Goal: Transaction & Acquisition: Subscribe to service/newsletter

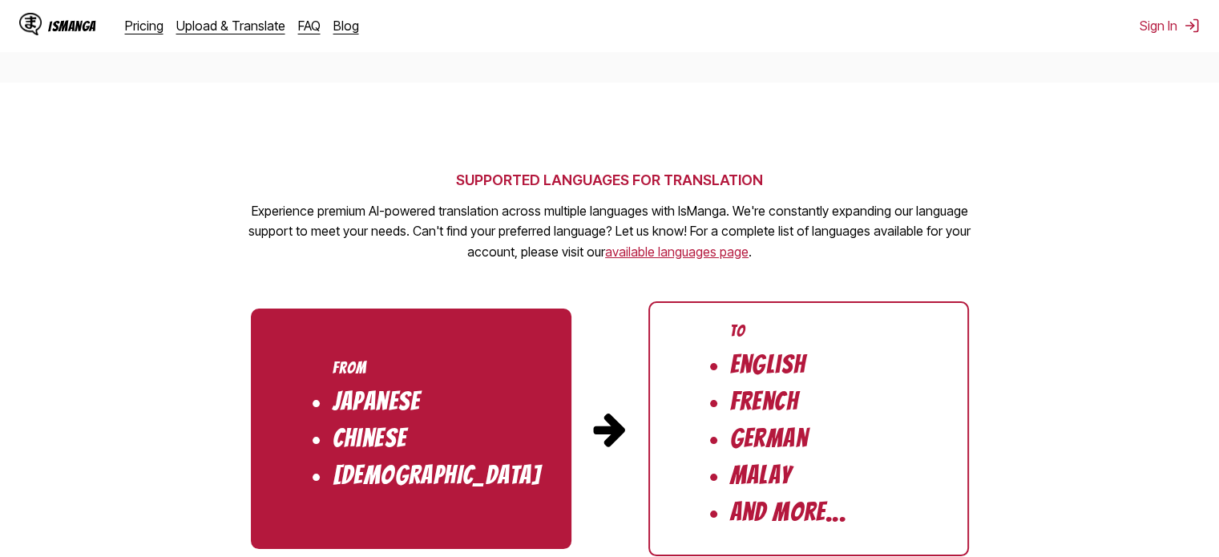
scroll to position [1462, 0]
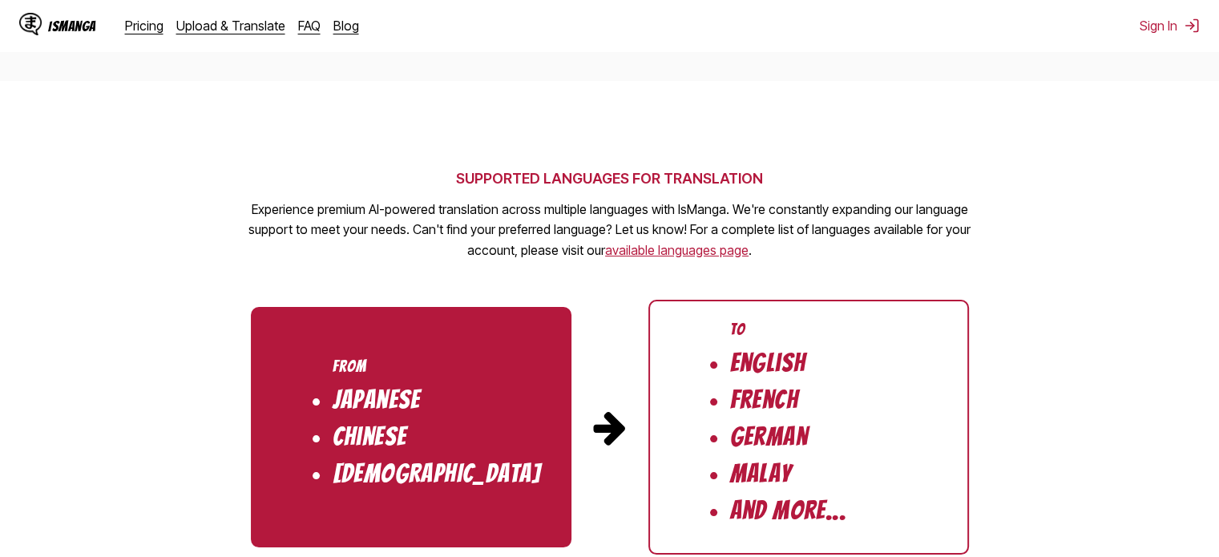
click at [679, 256] on link "available languages page" at bounding box center [676, 250] width 143 height 16
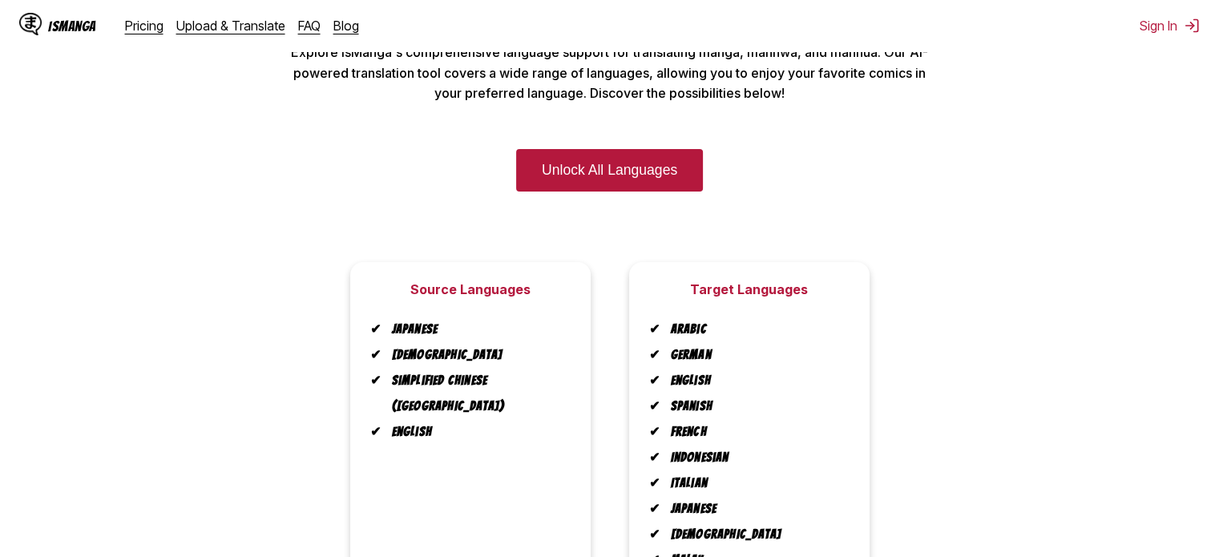
scroll to position [109, 0]
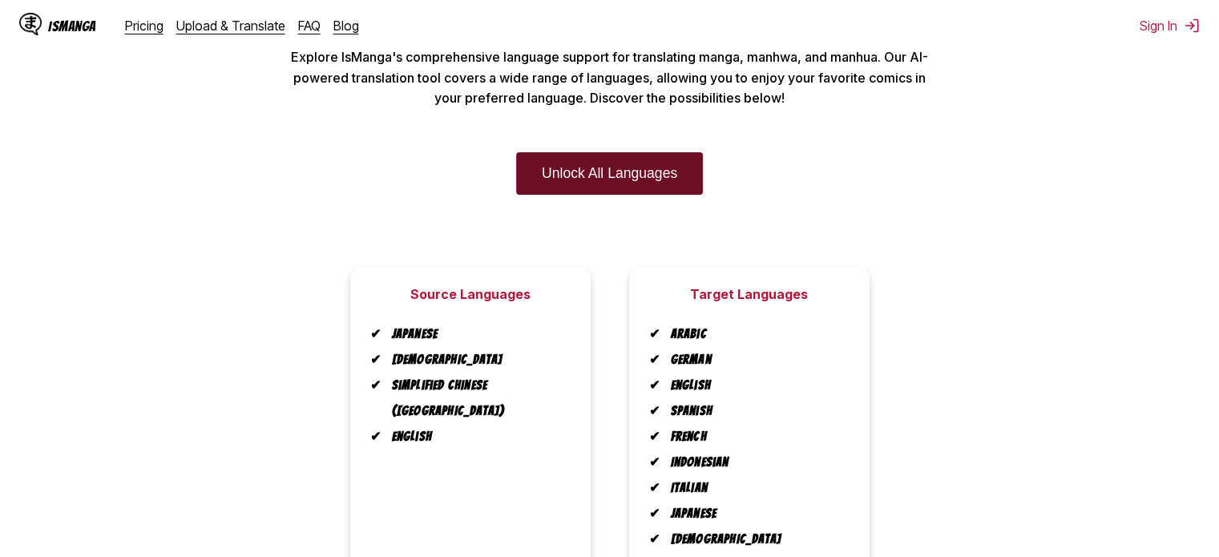
click at [615, 182] on link "Unlock All Languages" at bounding box center [609, 173] width 187 height 42
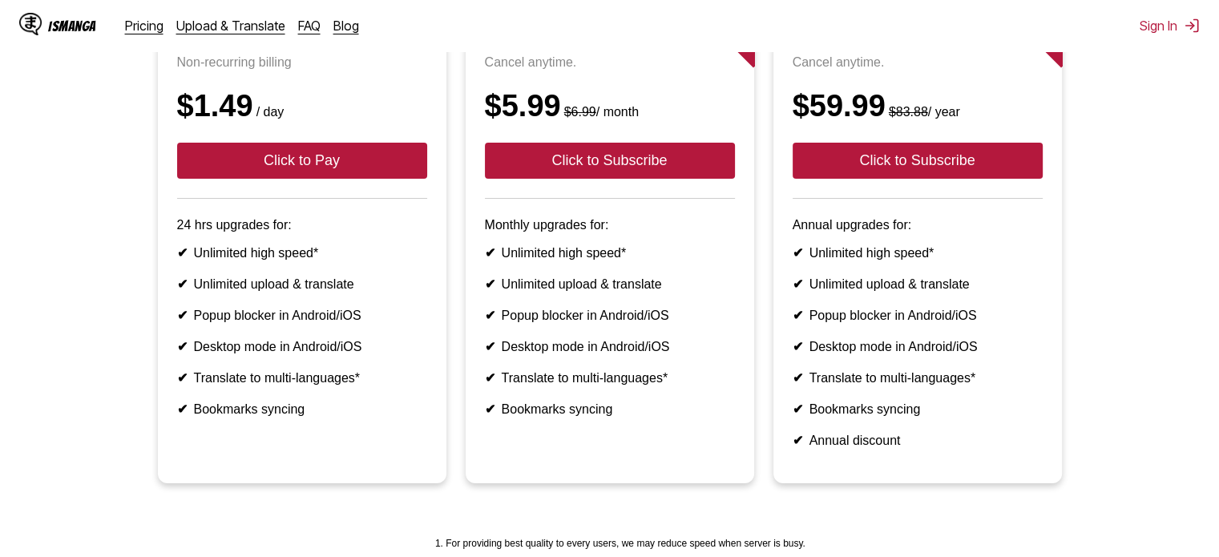
scroll to position [229, 0]
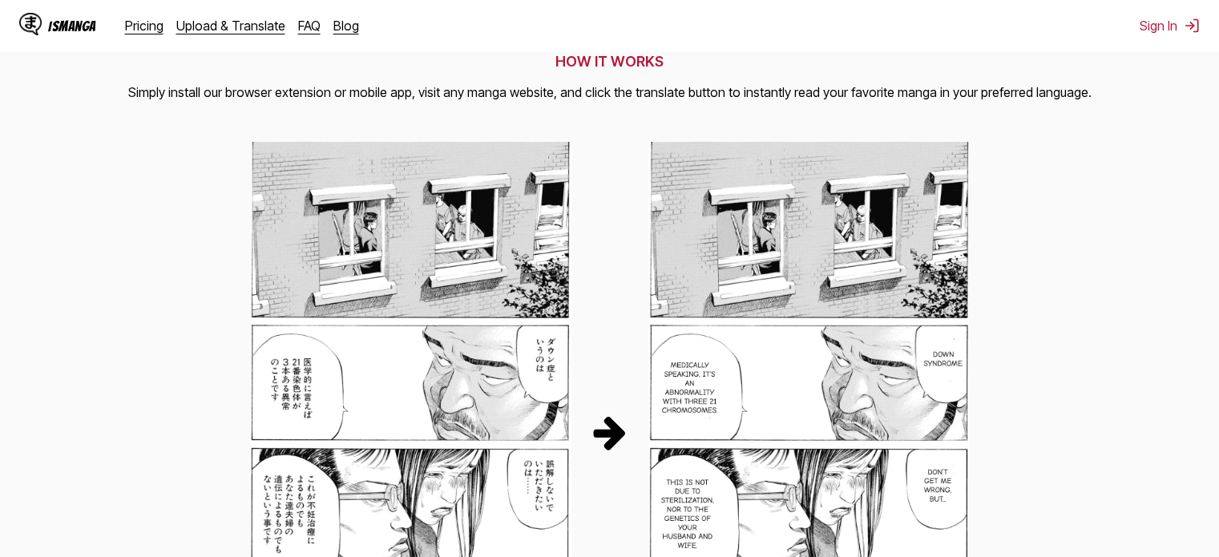
scroll to position [683, 0]
